Goal: Navigation & Orientation: Find specific page/section

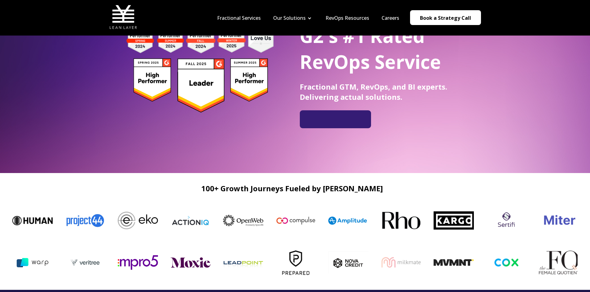
scroll to position [62, 0]
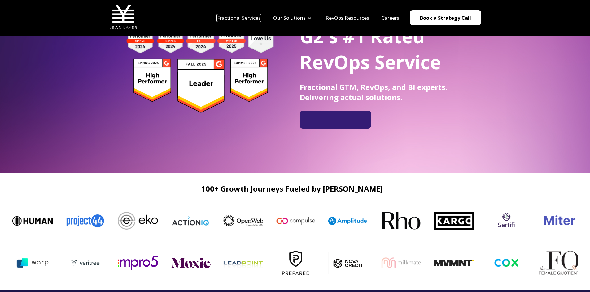
click at [255, 19] on link "Fractional Services" at bounding box center [239, 18] width 44 height 7
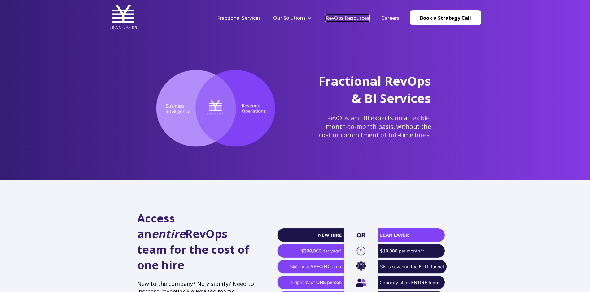
click at [344, 19] on link "RevOps Resources" at bounding box center [347, 18] width 44 height 7
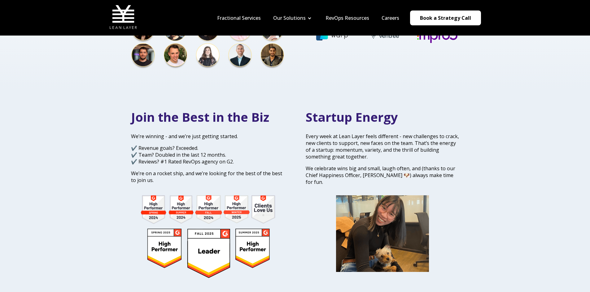
scroll to position [186, 0]
